Goal: Browse casually: Explore the website without a specific task or goal

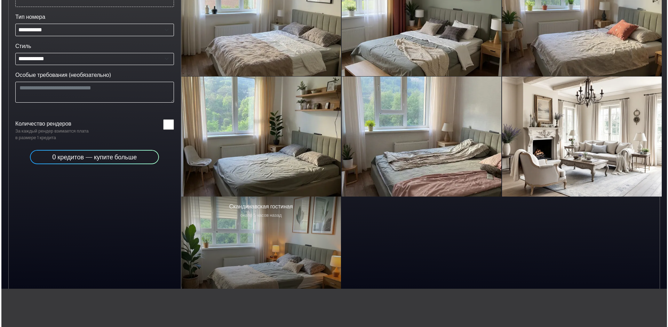
scroll to position [157, 0]
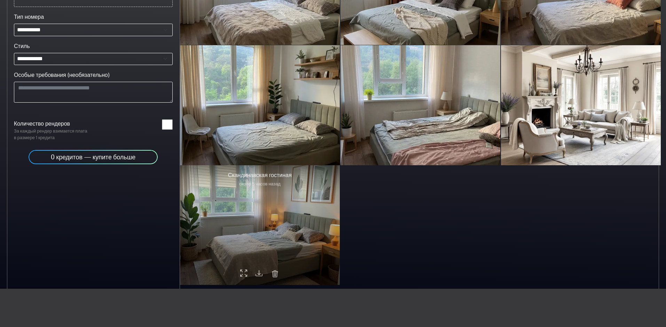
click at [282, 200] on div at bounding box center [260, 225] width 160 height 120
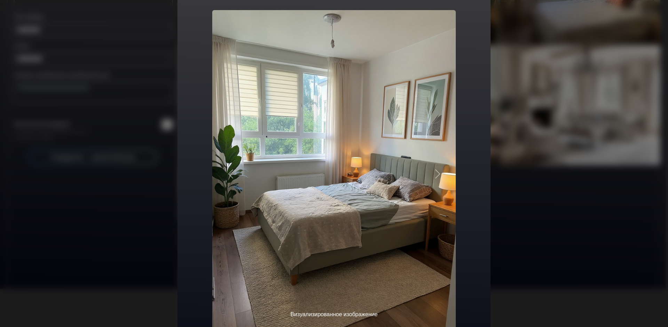
scroll to position [45, 0]
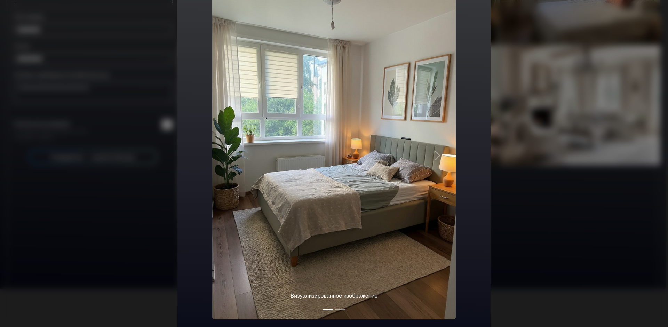
click at [540, 216] on div "Скандинавская гостиная Визуализированное изображение Original image Предыдущая …" at bounding box center [334, 163] width 668 height 327
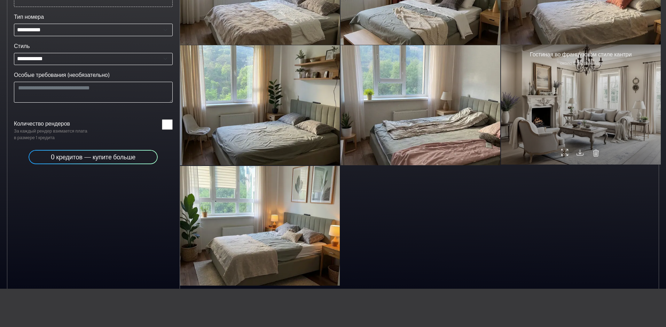
click at [586, 122] on div at bounding box center [581, 105] width 160 height 120
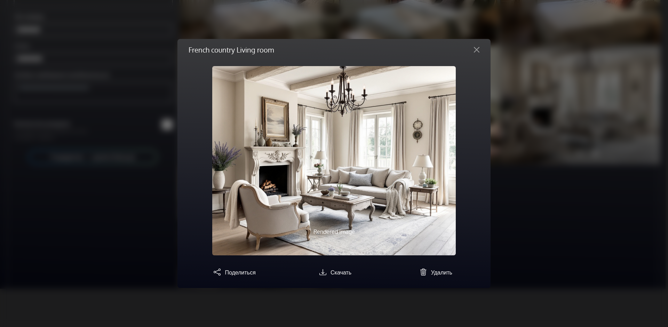
scroll to position [0, 0]
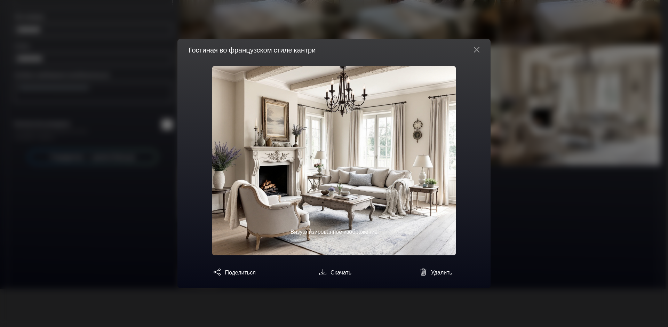
click at [581, 245] on div "Гостиная во французском стиле кантри Визуализированное изображение Original ima…" at bounding box center [334, 163] width 668 height 327
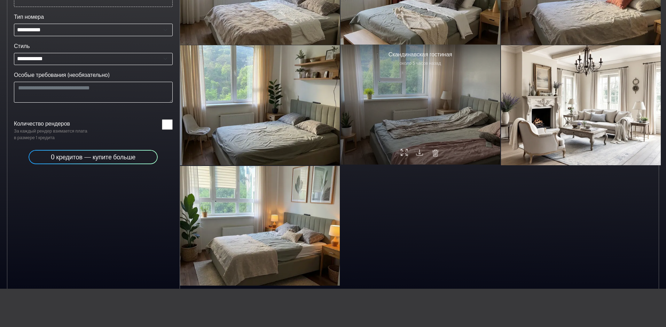
click at [402, 89] on div at bounding box center [421, 105] width 160 height 120
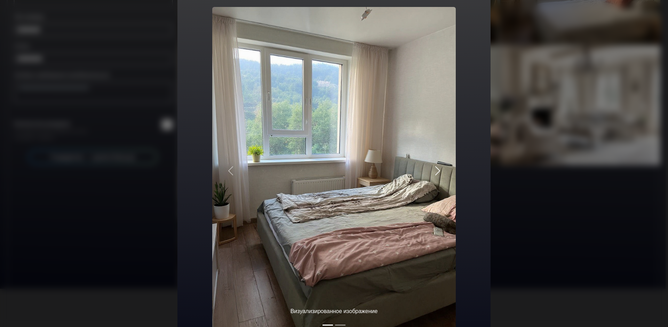
scroll to position [45, 0]
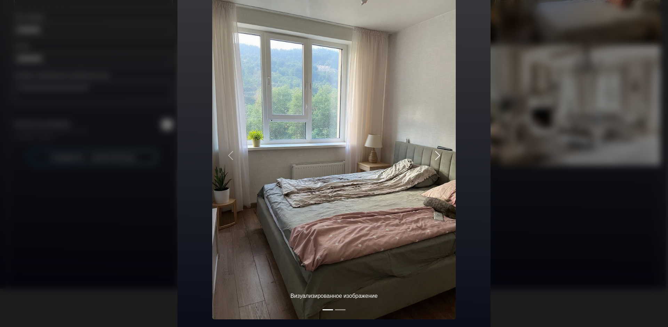
click at [436, 154] on span "button" at bounding box center [437, 155] width 11 height 11
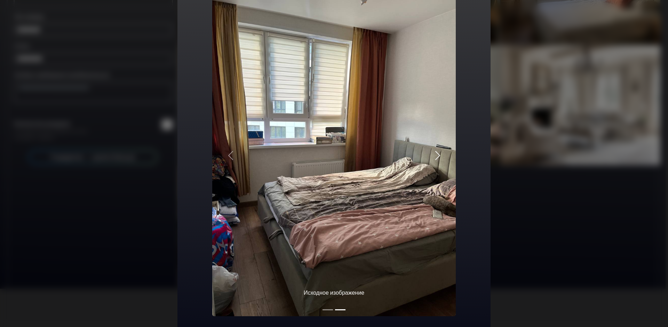
scroll to position [42, 0]
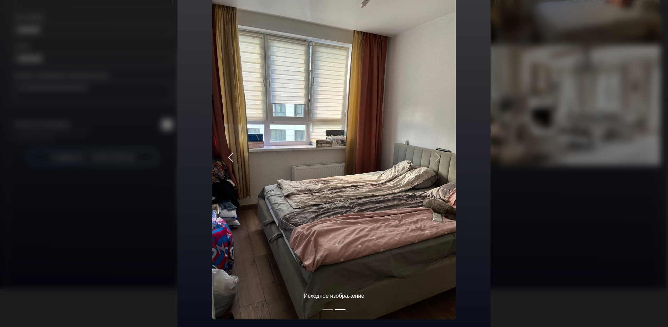
click at [229, 156] on span "button" at bounding box center [230, 157] width 11 height 11
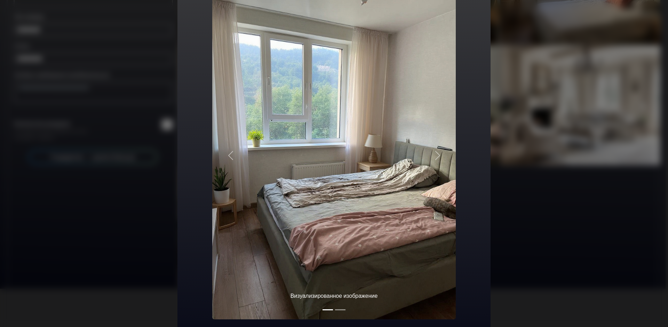
click at [554, 136] on div "Скандинавская гостиная Визуализированное изображение Исходное изображение Преды…" at bounding box center [334, 163] width 668 height 327
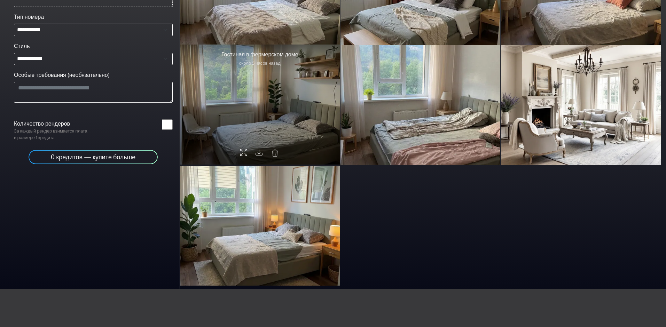
click at [288, 109] on div at bounding box center [260, 105] width 160 height 120
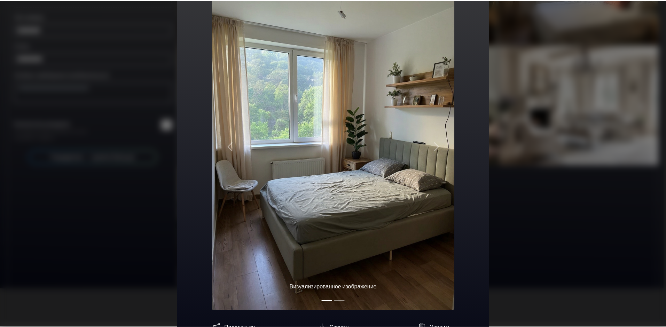
scroll to position [70, 0]
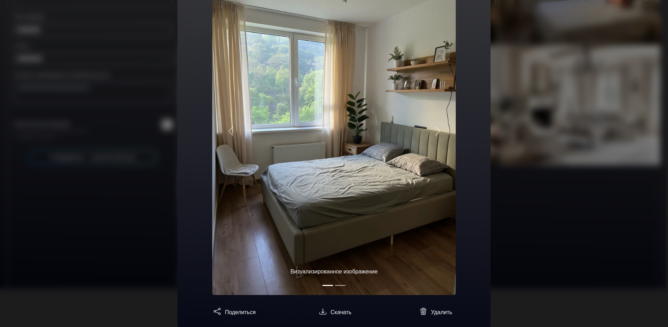
click at [537, 194] on div "Гостиная в фермерском доме Визуализированное изображение Original image Предыду…" at bounding box center [334, 163] width 668 height 327
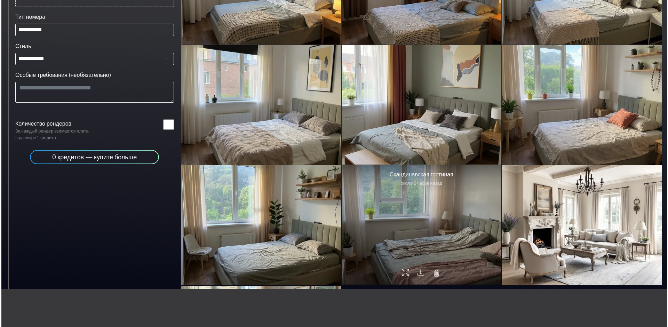
scroll to position [53, 0]
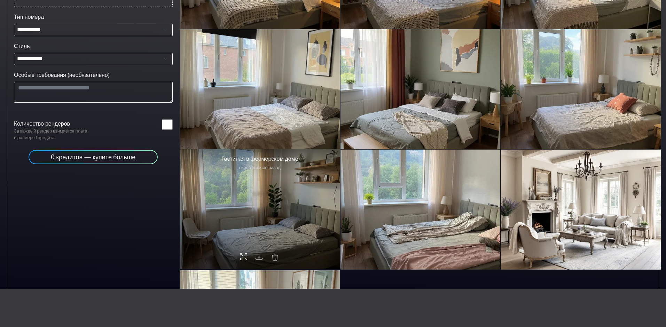
click at [277, 196] on div at bounding box center [260, 209] width 160 height 120
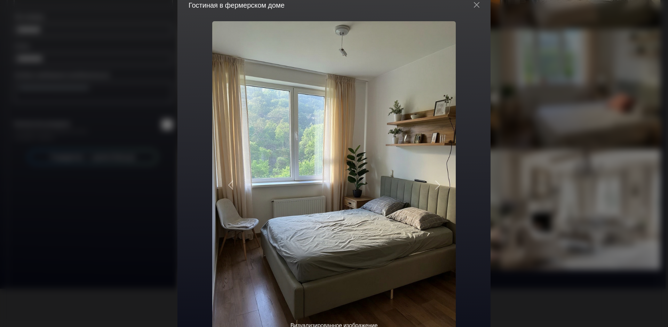
scroll to position [35, 0]
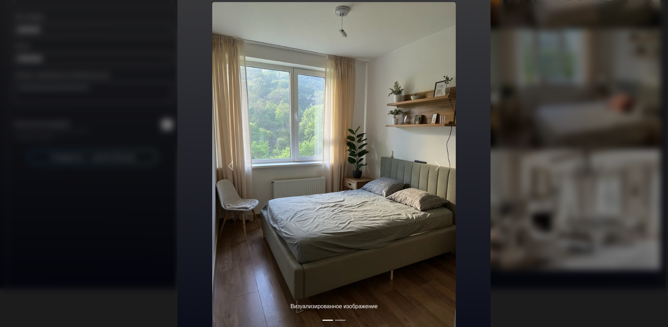
click at [534, 170] on div "Гостиная в фермерском доме Визуализированное изображение Original image Предыду…" at bounding box center [334, 163] width 668 height 327
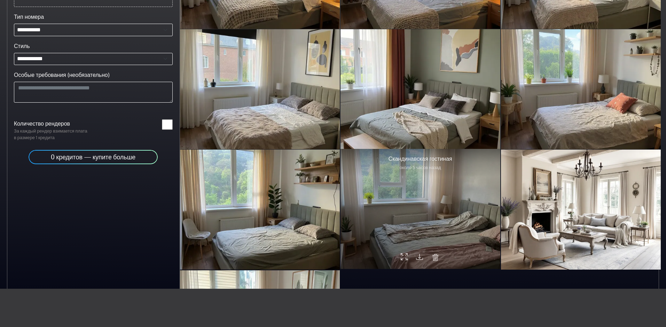
click at [446, 203] on div at bounding box center [421, 209] width 160 height 120
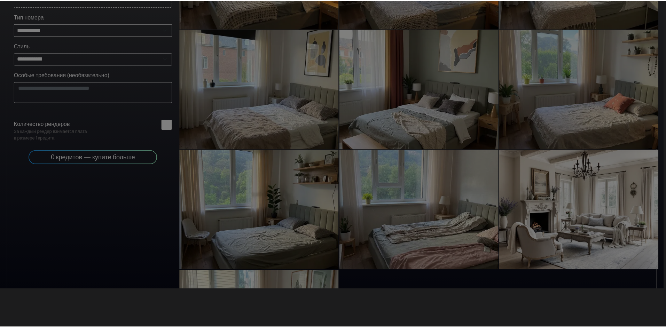
scroll to position [0, 0]
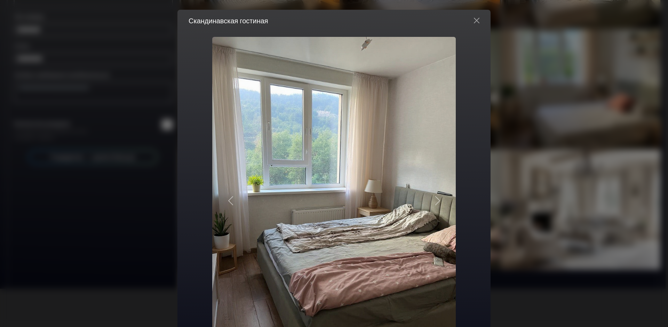
click at [541, 165] on div "Скандинавская гостиная Визуализированное изображение Original image Предыдущая …" at bounding box center [334, 163] width 668 height 327
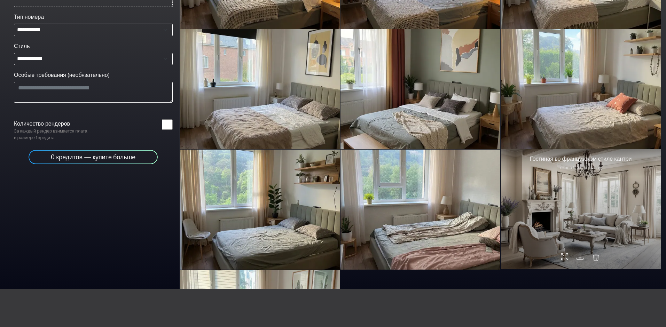
click at [566, 187] on div at bounding box center [581, 209] width 160 height 120
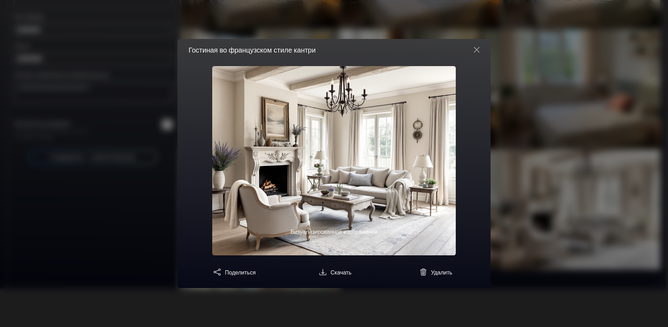
drag, startPoint x: 549, startPoint y: 148, endPoint x: 535, endPoint y: 153, distance: 14.9
click at [548, 149] on div "Гостиная во французском стиле кантри Визуализированное изображение Original ima…" at bounding box center [334, 163] width 668 height 327
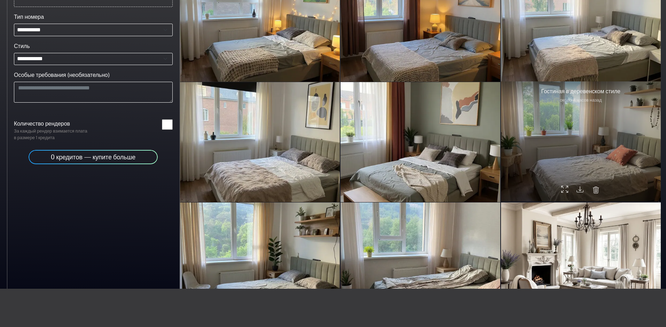
click at [564, 129] on div at bounding box center [581, 141] width 160 height 120
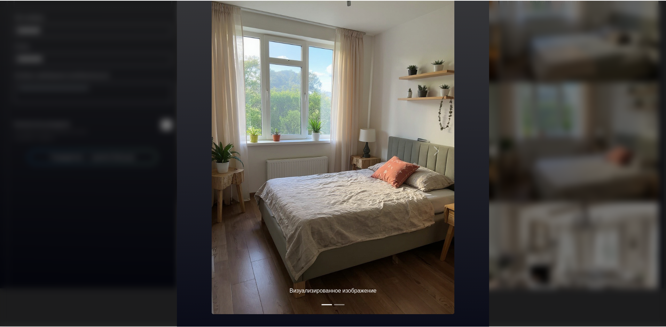
scroll to position [35, 0]
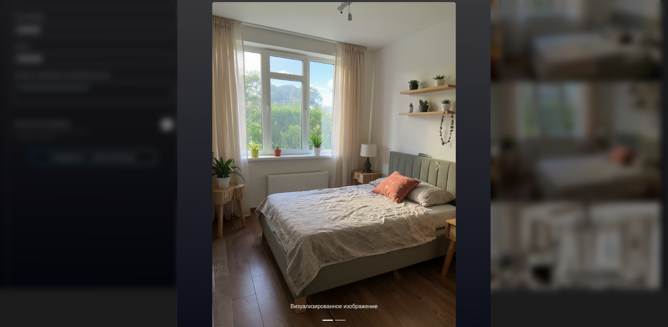
click at [534, 168] on div "Гостиная в деревенском стиле Визуализированное изображение Original image Преды…" at bounding box center [334, 163] width 668 height 327
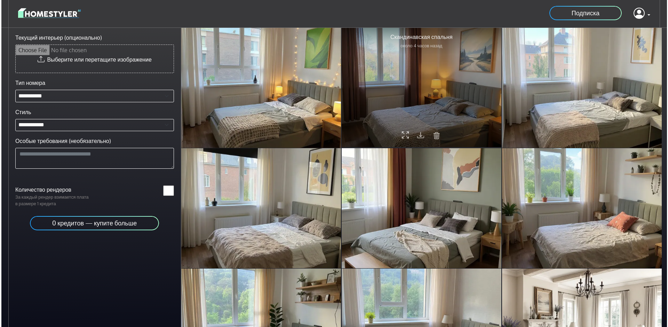
scroll to position [0, 0]
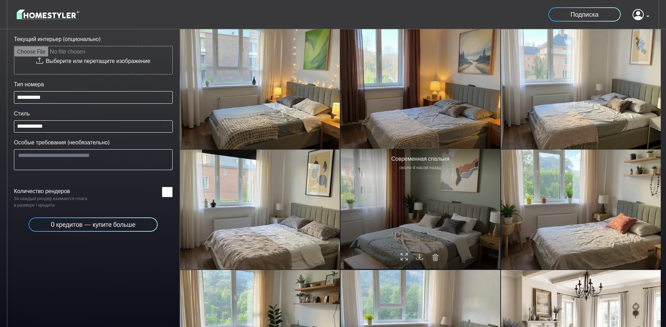
click at [408, 198] on div at bounding box center [421, 209] width 160 height 120
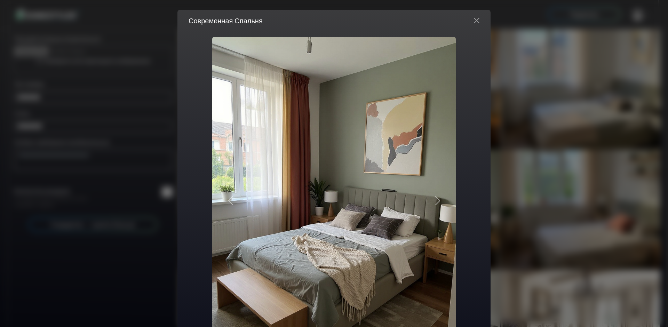
scroll to position [35, 0]
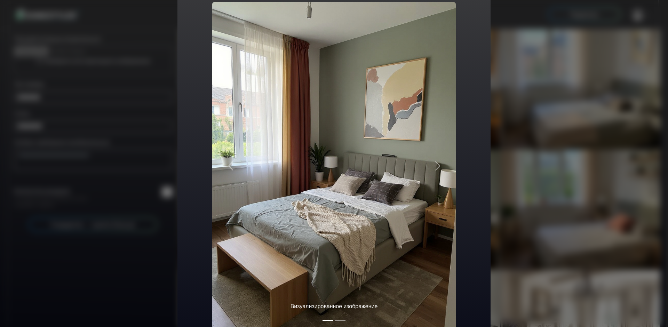
click at [532, 196] on div "Современная Спальня Визуализированное изображение Original image Предыдущая стр…" at bounding box center [334, 163] width 668 height 327
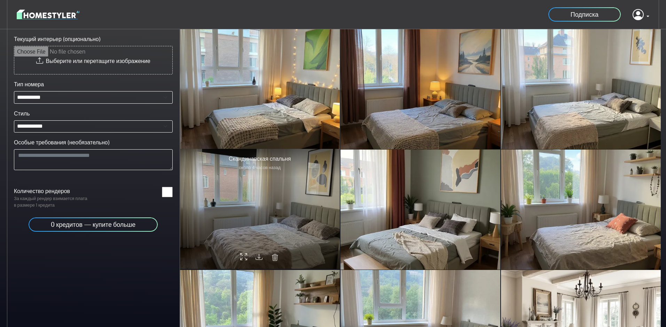
click at [238, 206] on div at bounding box center [260, 209] width 160 height 120
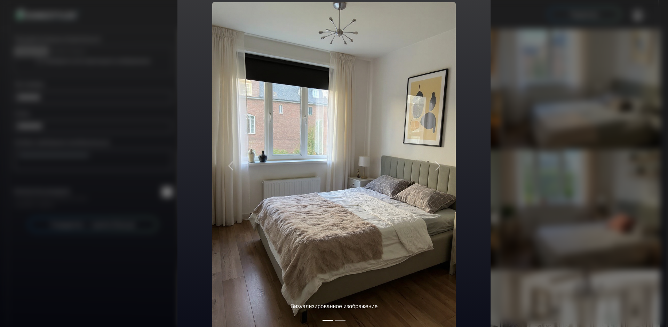
click at [501, 167] on div "Скандинавская Спальня Визуализированное изображение Original image Предыдущая с…" at bounding box center [334, 163] width 668 height 327
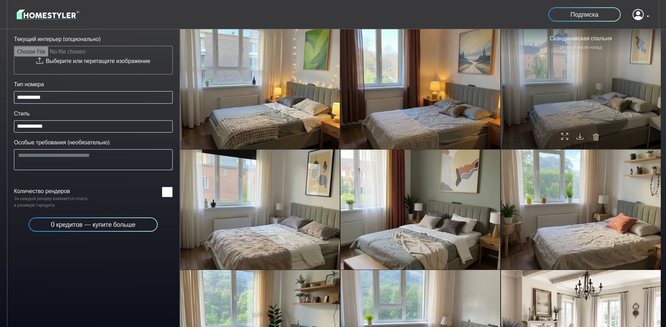
click at [569, 92] on div at bounding box center [581, 89] width 160 height 120
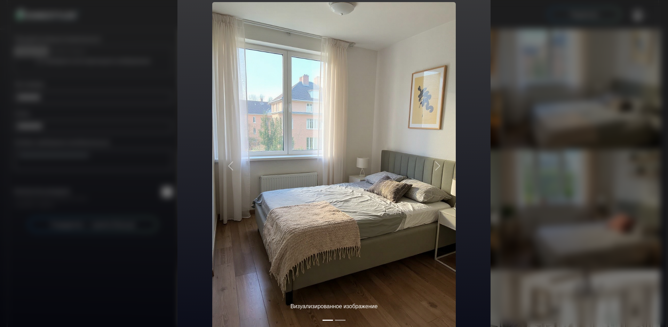
click at [535, 174] on div "Скандинавская Спальня Визуализированное изображение Original image Предыдущая с…" at bounding box center [334, 163] width 668 height 327
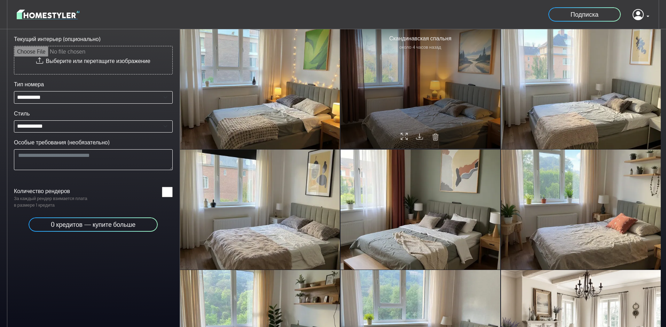
click at [423, 111] on div at bounding box center [421, 89] width 160 height 120
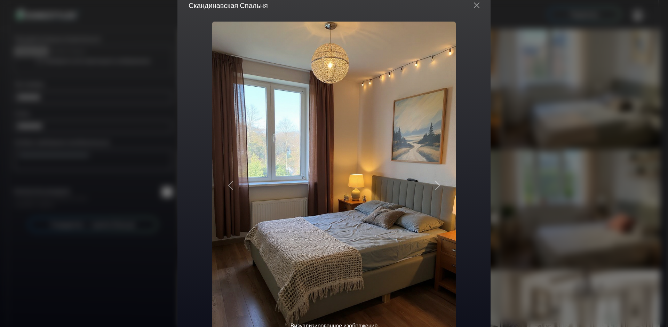
scroll to position [0, 0]
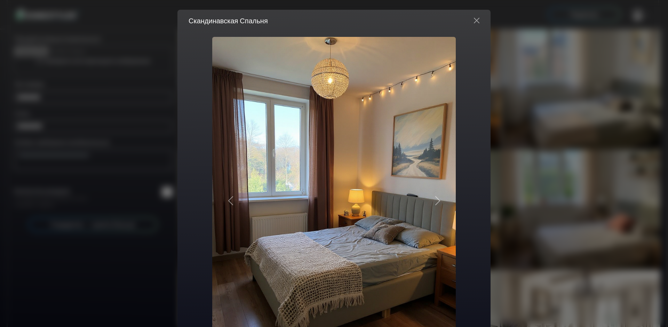
click at [534, 185] on div "Скандинавская Спальня Визуализированное изображение Original image Предыдущая с…" at bounding box center [334, 163] width 668 height 327
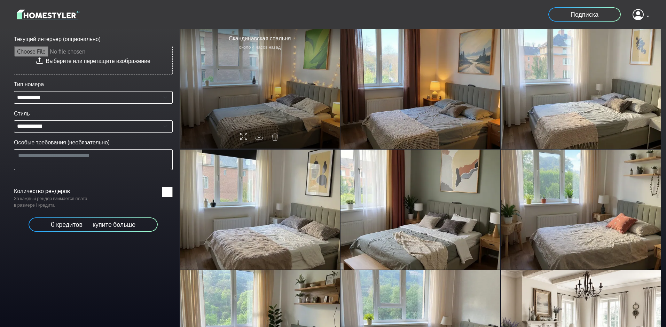
click at [320, 80] on div at bounding box center [260, 89] width 160 height 120
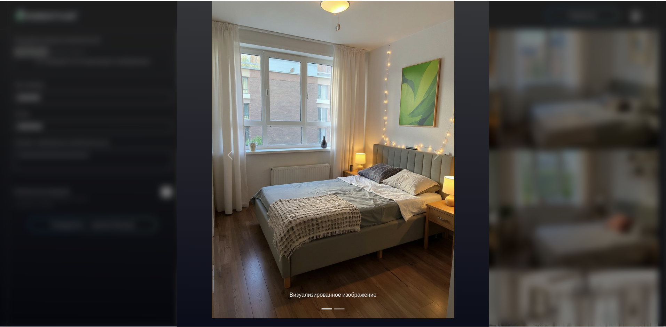
scroll to position [45, 0]
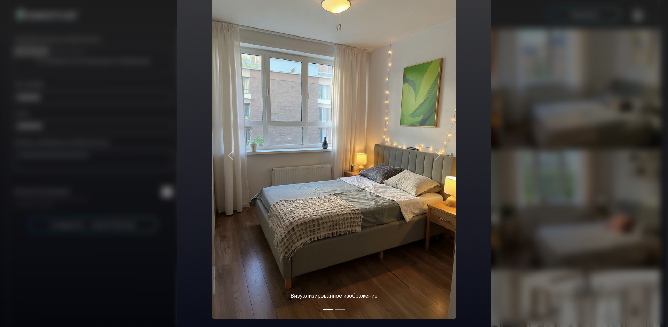
click at [518, 136] on div "Скандинавская Спальня Визуализированное изображение Original image Предыдущая с…" at bounding box center [334, 163] width 668 height 327
